Goal: Transaction & Acquisition: Subscribe to service/newsletter

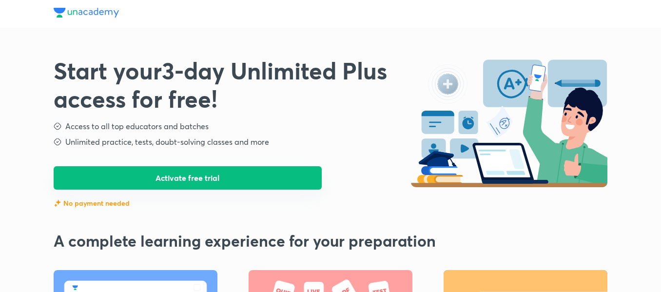
click at [215, 186] on button "Activate free trial" at bounding box center [188, 177] width 268 height 23
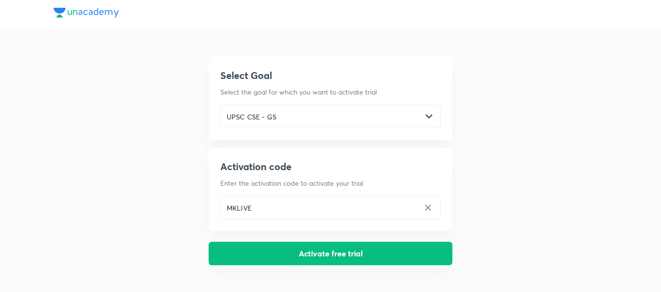
click at [336, 249] on button "Activate free trial" at bounding box center [331, 253] width 244 height 23
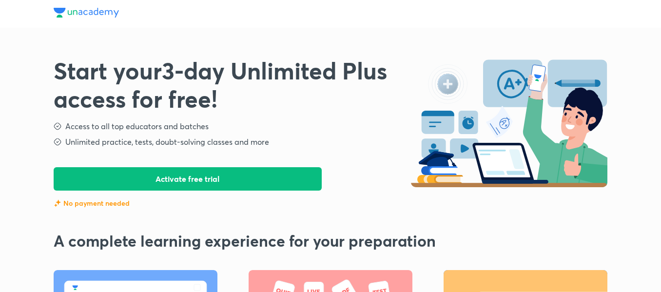
click at [82, 13] on img at bounding box center [86, 13] width 65 height 10
